Goal: Information Seeking & Learning: Check status

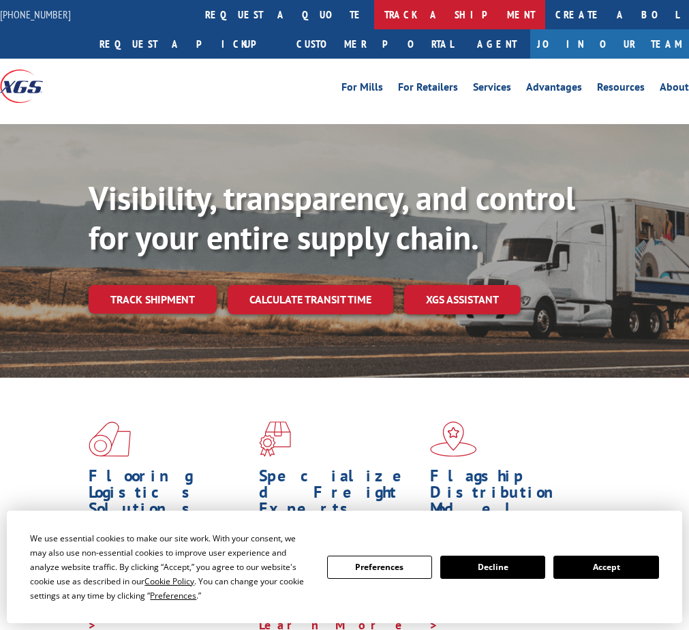
click at [374, 14] on link "track a shipment" at bounding box center [459, 14] width 171 height 29
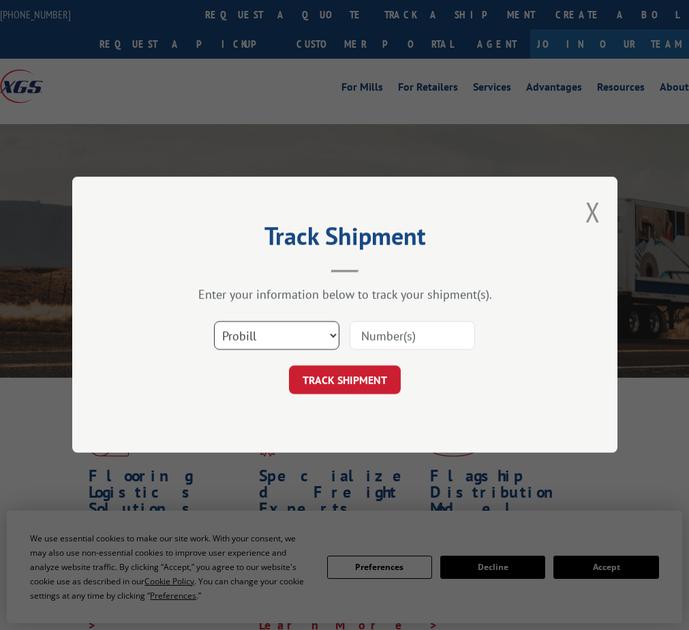
click at [294, 329] on select "Select category... Probill BOL PO" at bounding box center [276, 336] width 125 height 29
drag, startPoint x: 294, startPoint y: 329, endPoint x: 248, endPoint y: 340, distance: 47.8
click at [248, 340] on select "Select category... Probill BOL PO" at bounding box center [276, 336] width 125 height 29
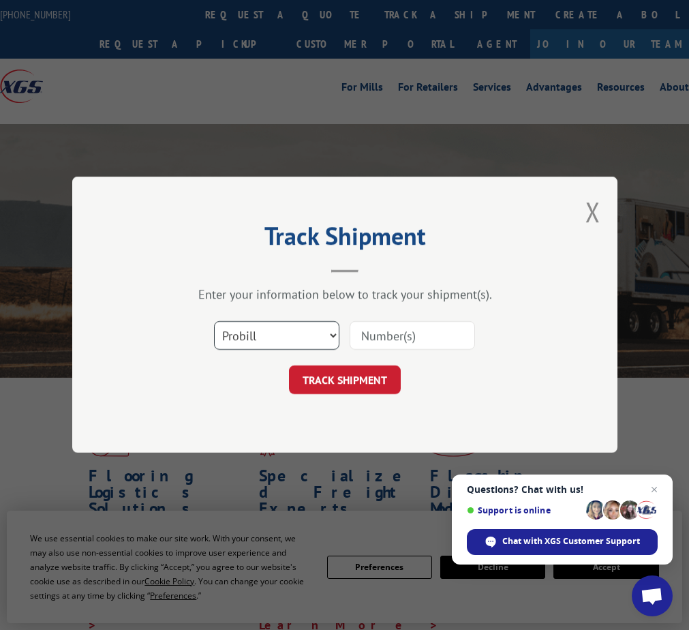
select select "bol"
click at [214, 322] on select "Select category... Probill BOL PO" at bounding box center [276, 336] width 125 height 29
click at [404, 333] on input at bounding box center [412, 336] width 125 height 29
paste input "6008779"
type input "6008779"
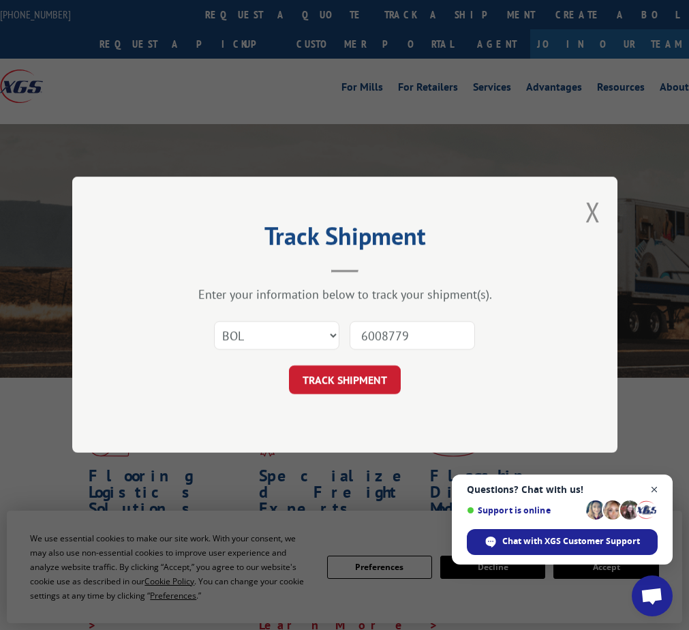
click at [655, 489] on span "Open chat" at bounding box center [655, 489] width 17 height 17
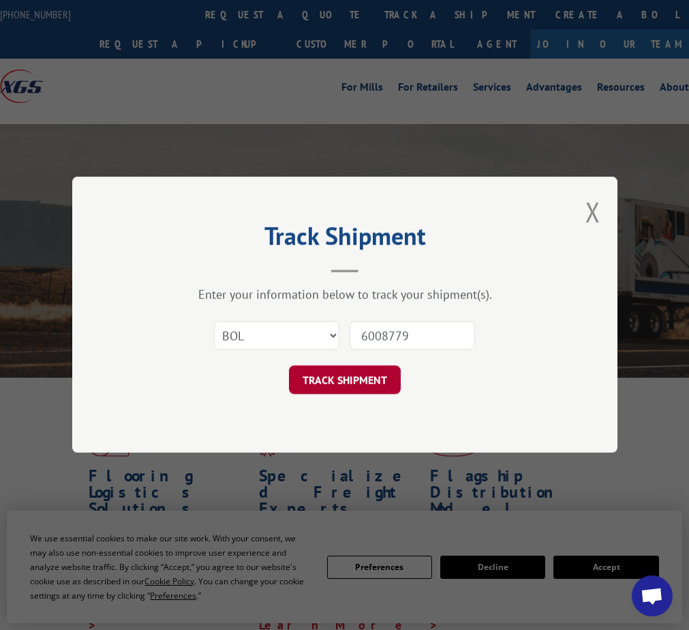
click at [352, 378] on button "TRACK SHIPMENT" at bounding box center [345, 380] width 112 height 29
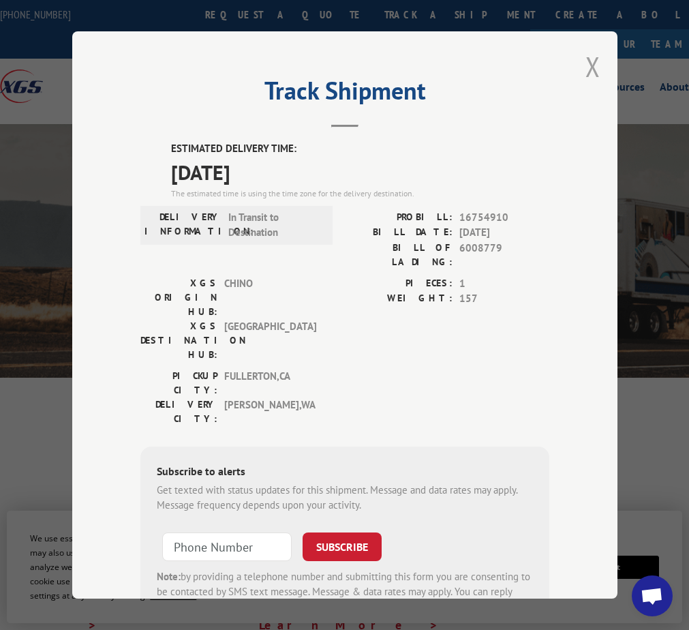
click at [586, 63] on button "Close modal" at bounding box center [593, 66] width 15 height 36
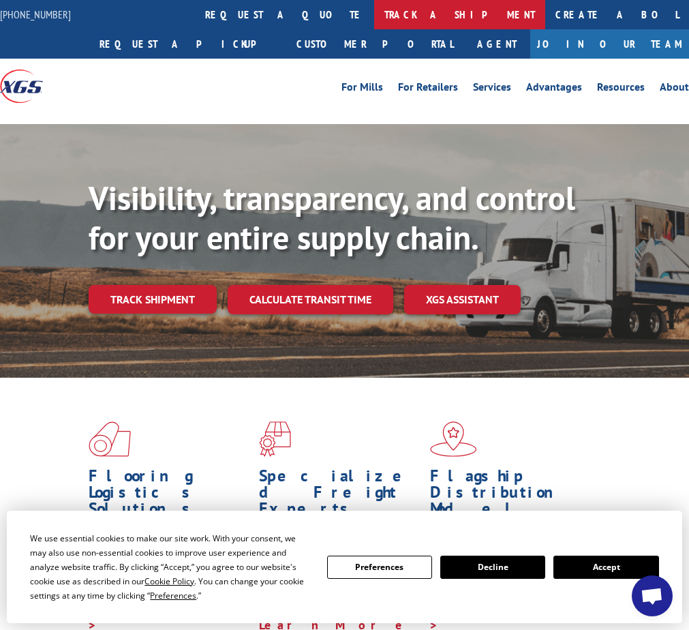
click at [374, 11] on link "track a shipment" at bounding box center [459, 14] width 171 height 29
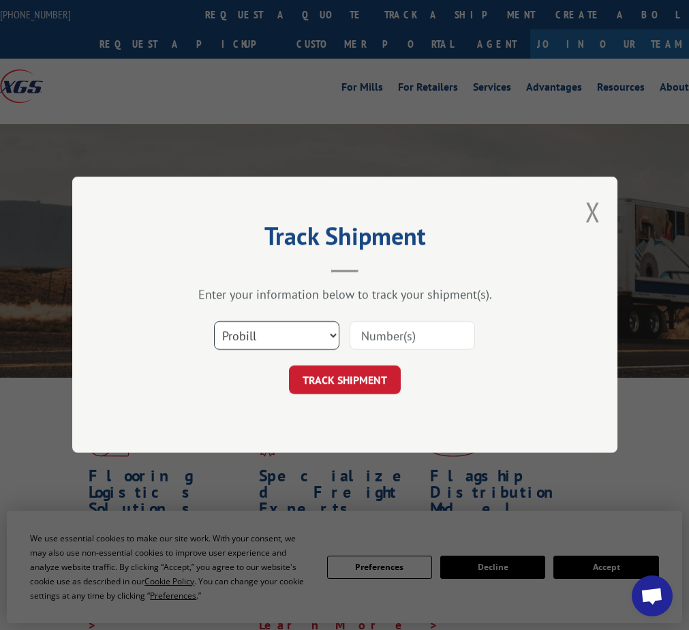
click at [252, 340] on select "Select category... Probill BOL PO" at bounding box center [276, 336] width 125 height 29
select select "bol"
click at [214, 322] on select "Select category... Probill BOL PO" at bounding box center [276, 336] width 125 height 29
click at [415, 336] on input at bounding box center [412, 336] width 125 height 29
paste input "6009820"
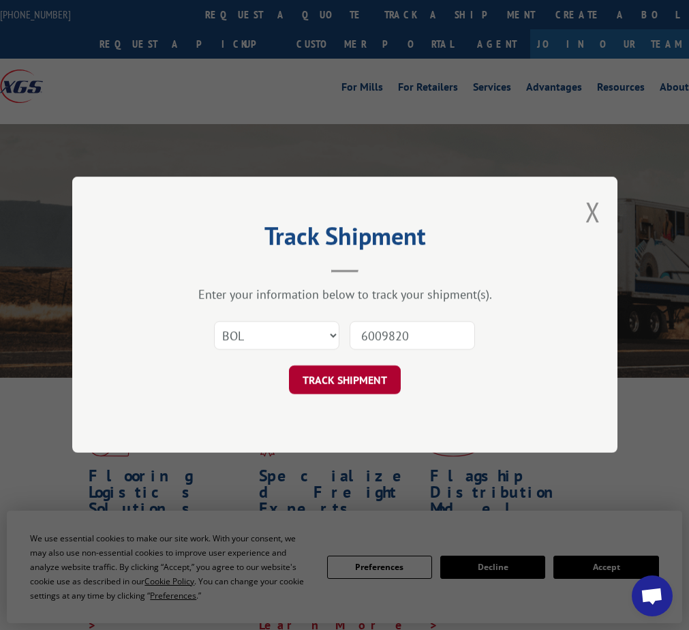
type input "6009820"
click at [330, 382] on button "TRACK SHIPMENT" at bounding box center [345, 380] width 112 height 29
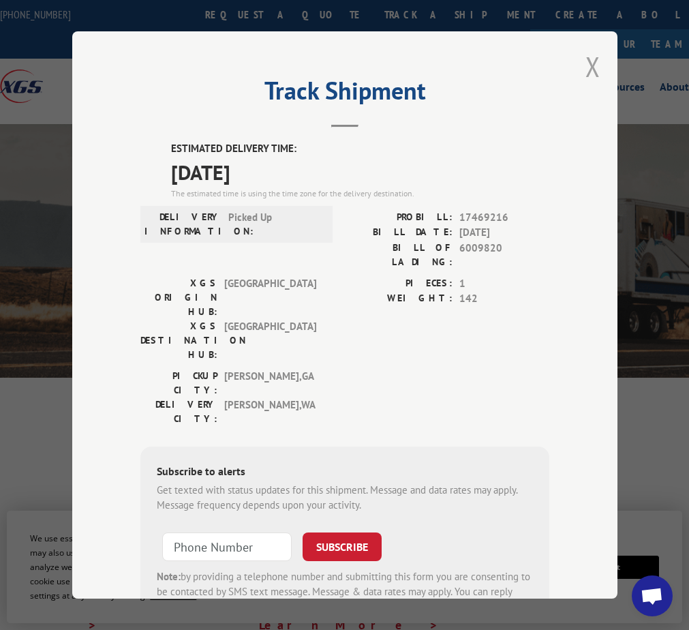
click at [586, 63] on button "Close modal" at bounding box center [593, 66] width 15 height 36
